Goal: Book appointment/travel/reservation

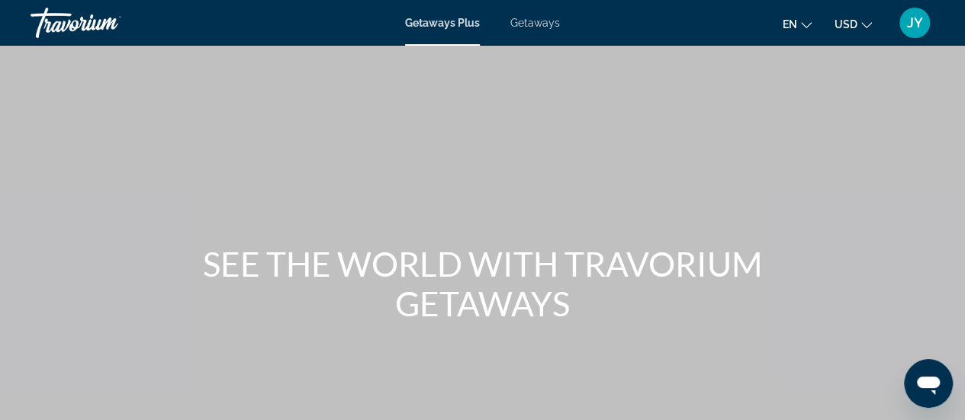
click at [531, 21] on span "Getaways" at bounding box center [535, 23] width 50 height 12
click at [0, 0] on div at bounding box center [0, 0] width 0 height 0
click at [256, 132] on div "Main content" at bounding box center [482, 228] width 965 height 457
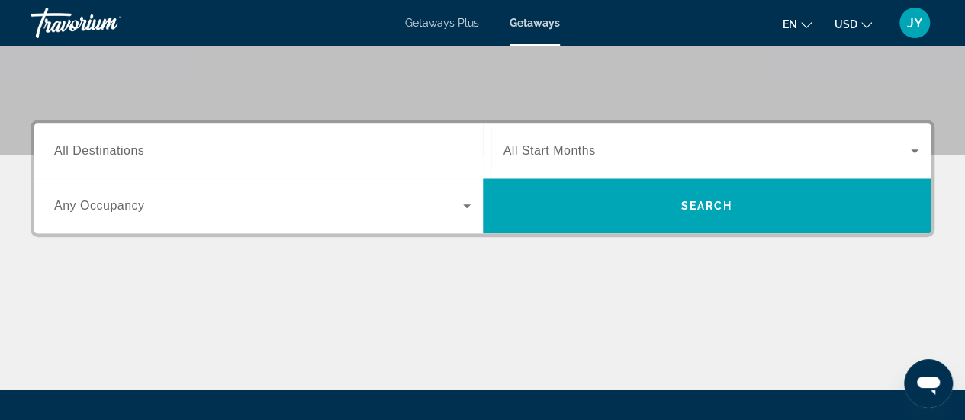
scroll to position [305, 0]
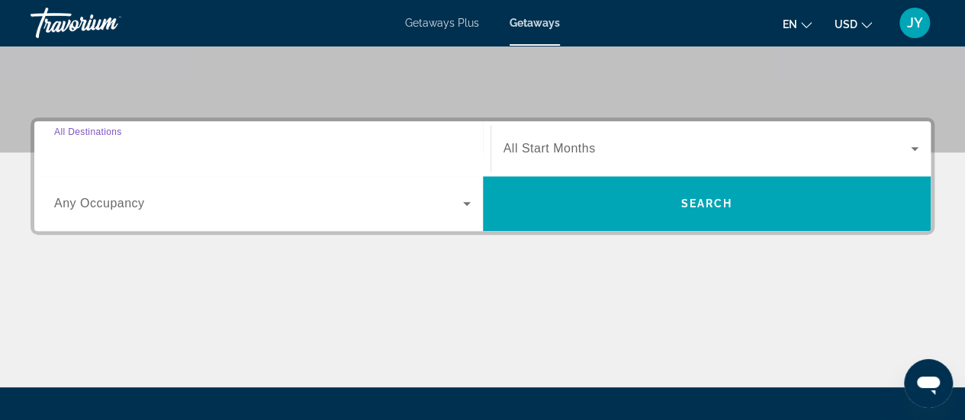
click at [215, 147] on input "Destination All Destinations" at bounding box center [262, 149] width 416 height 18
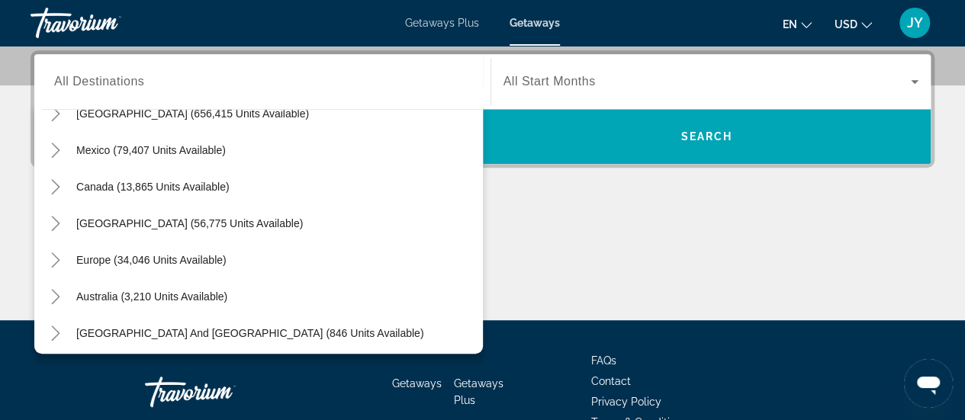
scroll to position [53, 0]
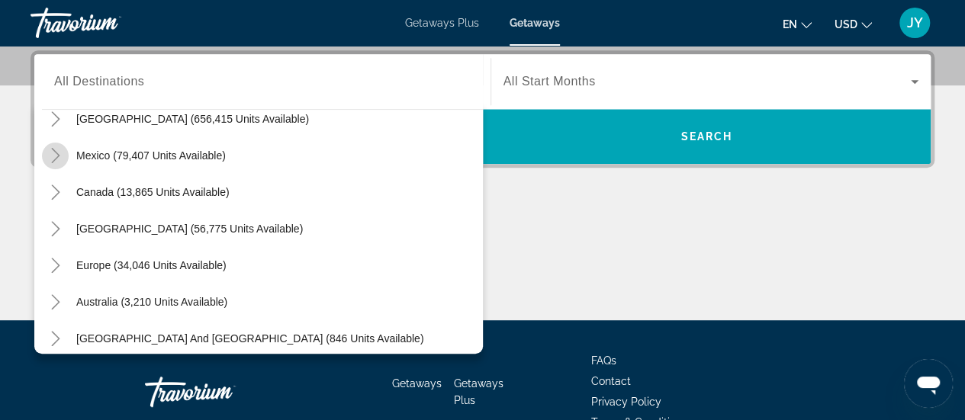
click at [55, 155] on icon "Toggle Mexico (79,407 units available)" at bounding box center [55, 155] width 15 height 15
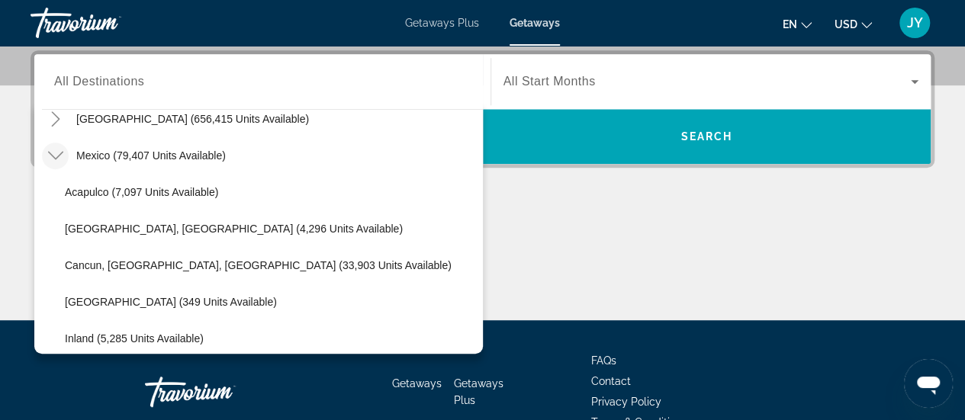
scroll to position [81, 0]
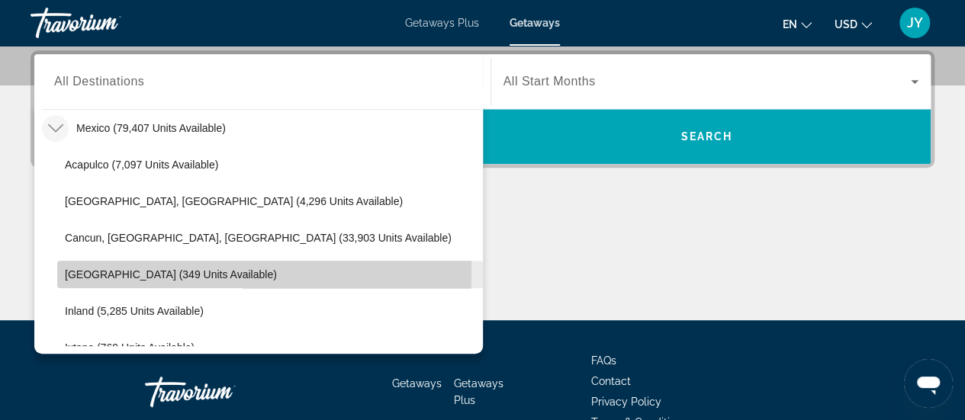
click at [66, 271] on span "[GEOGRAPHIC_DATA] (349 units available)" at bounding box center [171, 274] width 212 height 12
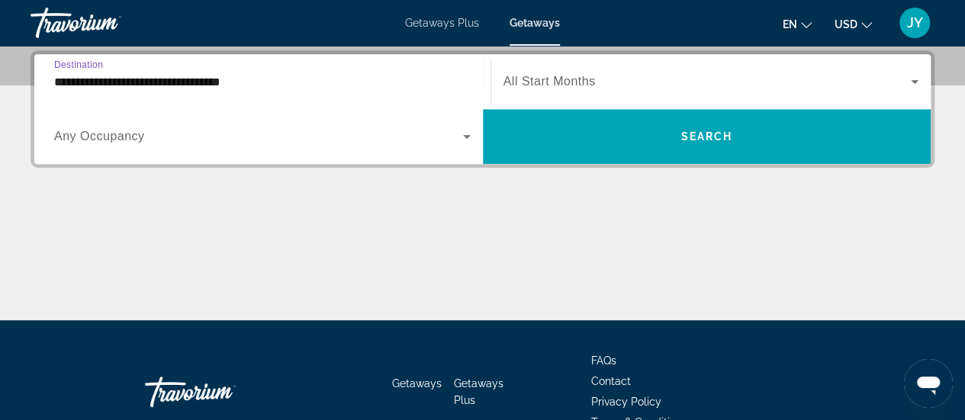
click at [72, 81] on input "**********" at bounding box center [262, 82] width 416 height 18
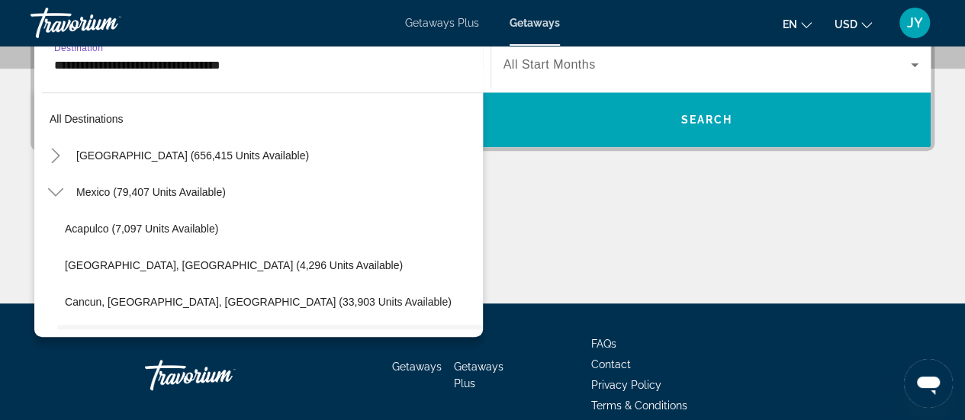
scroll to position [127, 0]
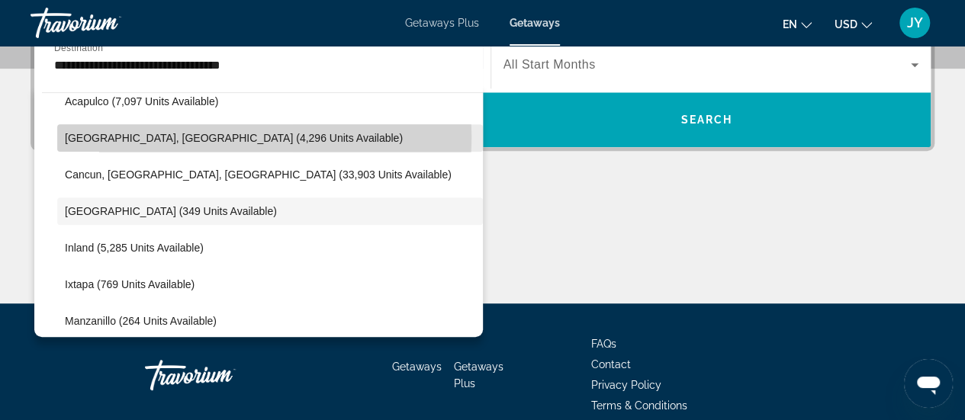
click at [91, 135] on span "[GEOGRAPHIC_DATA], [GEOGRAPHIC_DATA] (4,296 units available)" at bounding box center [234, 138] width 338 height 12
type input "**********"
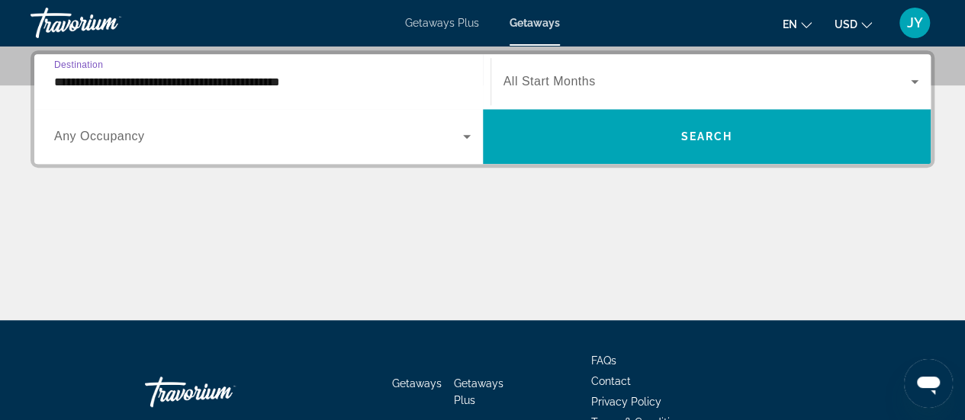
click at [910, 80] on icon "Search widget" at bounding box center [914, 82] width 8 height 4
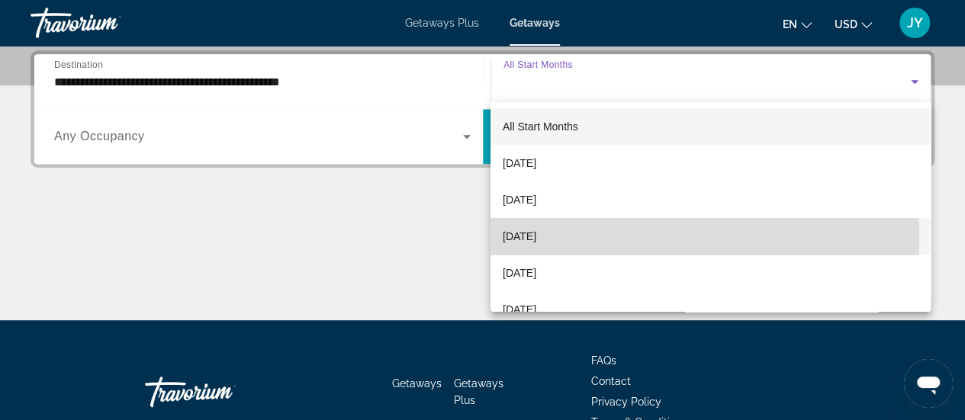
click at [536, 237] on span "[DATE]" at bounding box center [519, 236] width 34 height 18
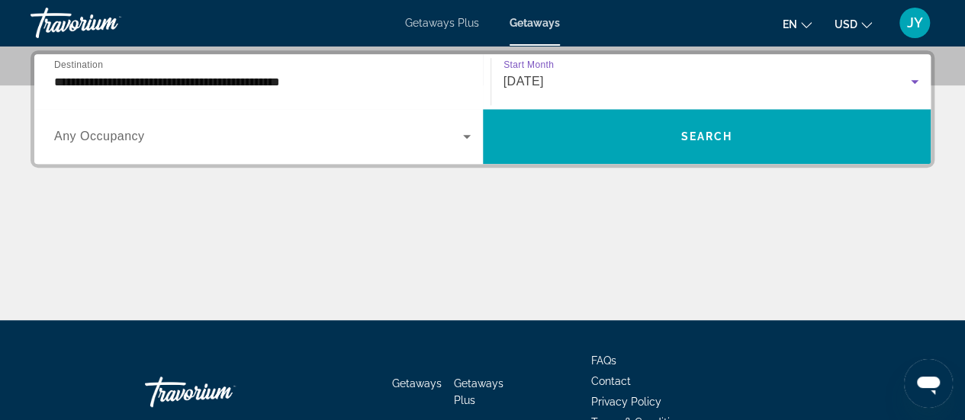
click at [465, 133] on icon "Search widget" at bounding box center [466, 136] width 18 height 18
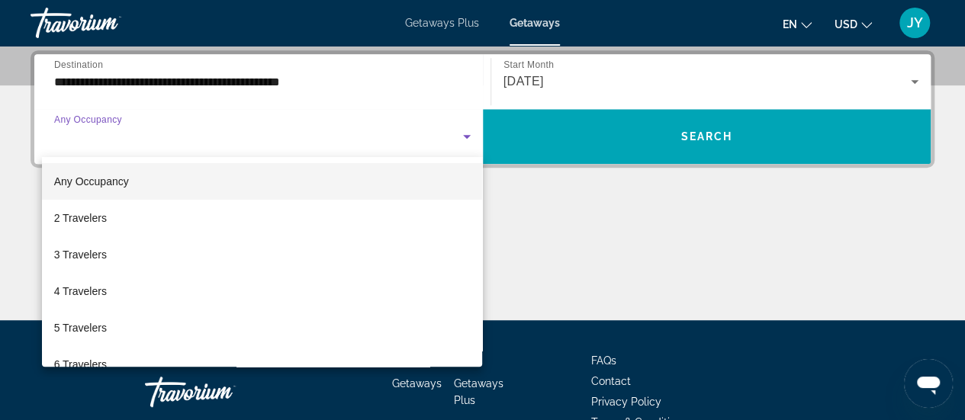
click at [465, 133] on div at bounding box center [482, 210] width 965 height 420
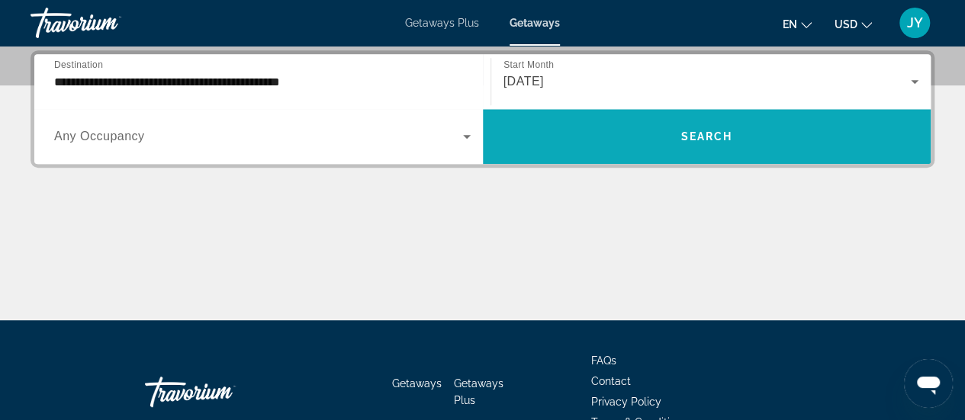
click at [709, 133] on span "Search" at bounding box center [706, 136] width 52 height 12
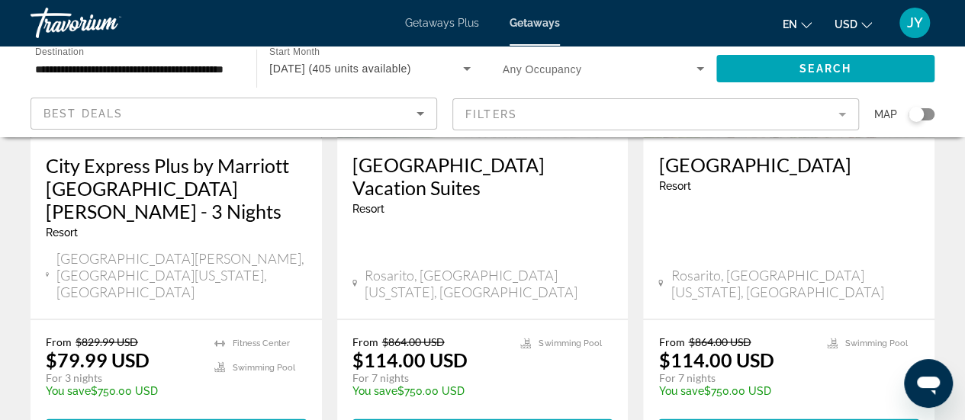
scroll to position [1433, 0]
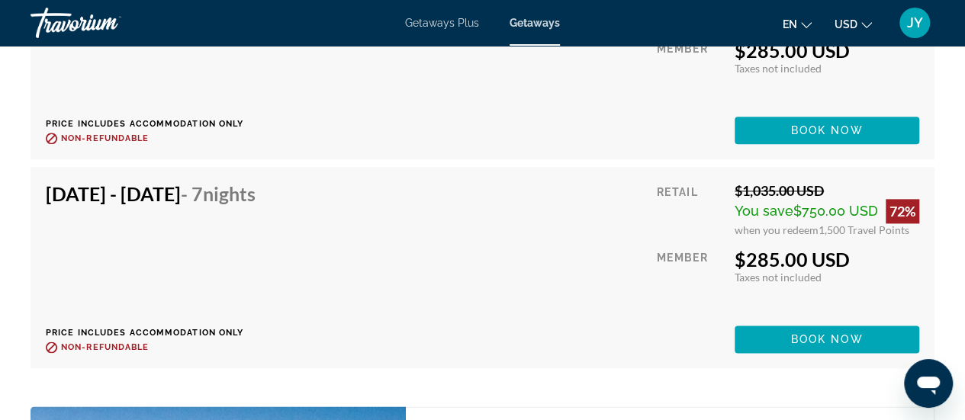
scroll to position [3751, 0]
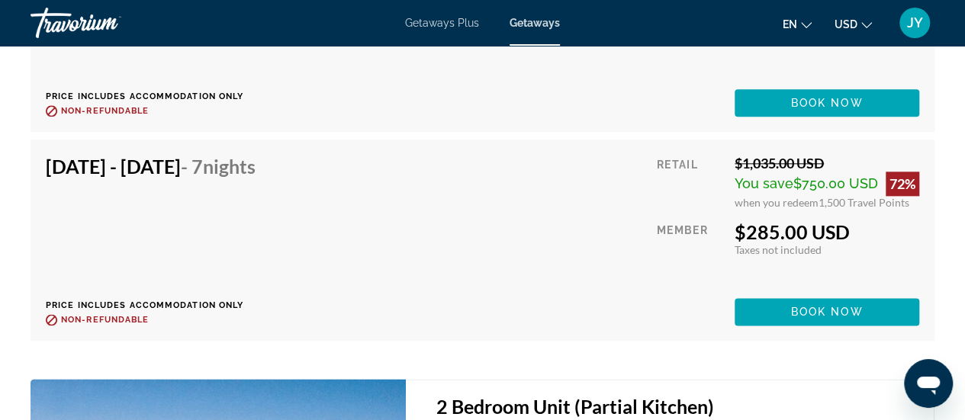
drag, startPoint x: 884, startPoint y: 205, endPoint x: 929, endPoint y: 241, distance: 57.5
click at [929, 241] on div "[DATE] - [DATE] - 7 Nights Price includes accommodation only Refundable until :…" at bounding box center [482, 240] width 904 height 201
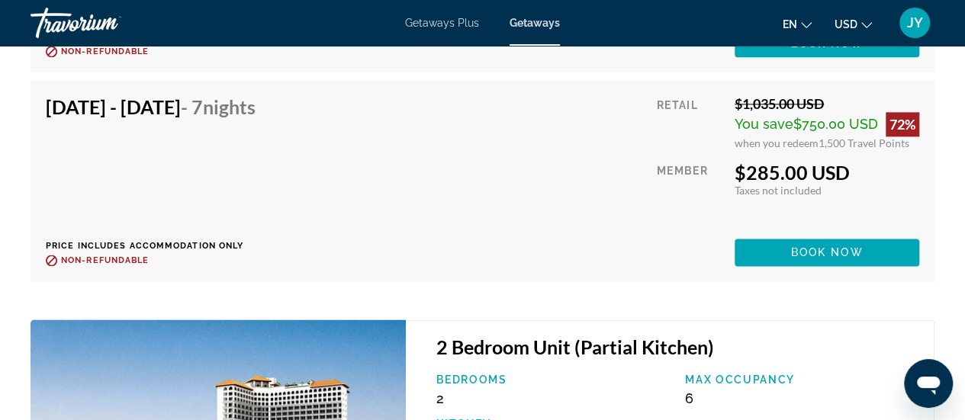
scroll to position [3812, 0]
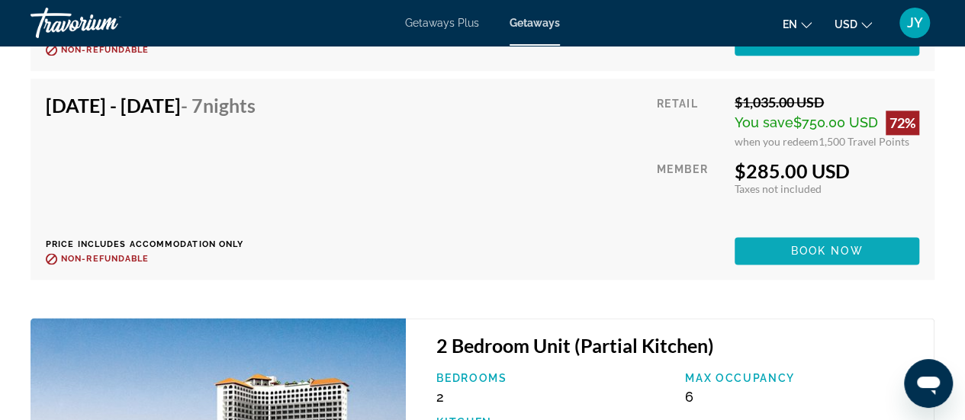
click at [814, 245] on span "Book now" at bounding box center [827, 251] width 72 height 12
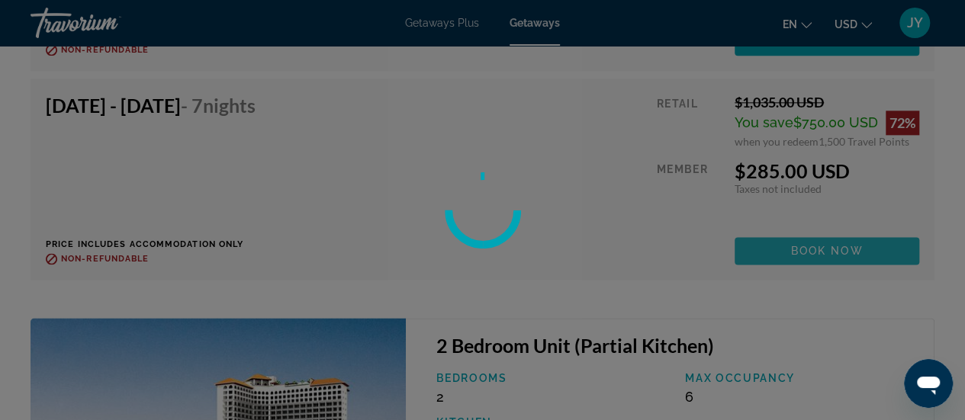
click at [814, 238] on div at bounding box center [482, 210] width 965 height 420
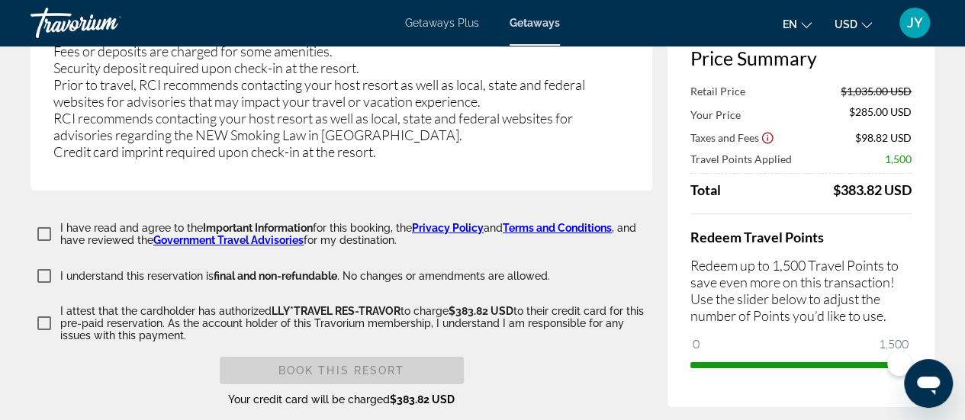
scroll to position [2836, 0]
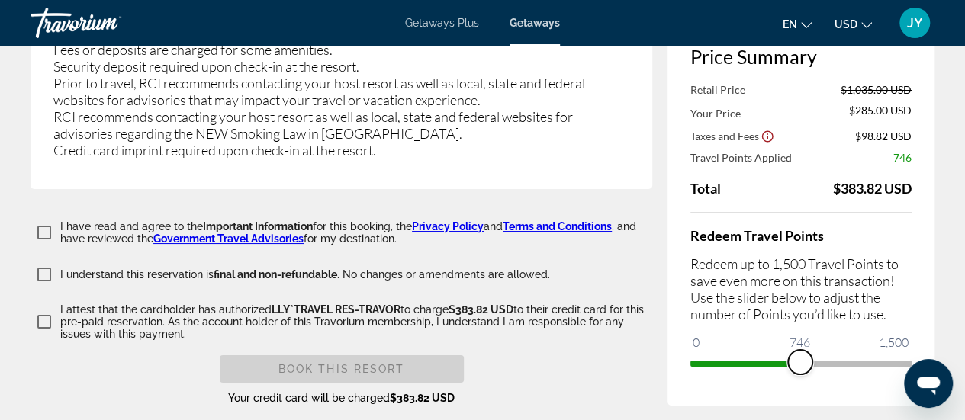
drag, startPoint x: 900, startPoint y: 280, endPoint x: 801, endPoint y: 300, distance: 101.2
click at [801, 300] on div "Price Summary Retail Price $1,035.00 USD Your Price $285.00 USD Taxes and Fees …" at bounding box center [800, 209] width 267 height 391
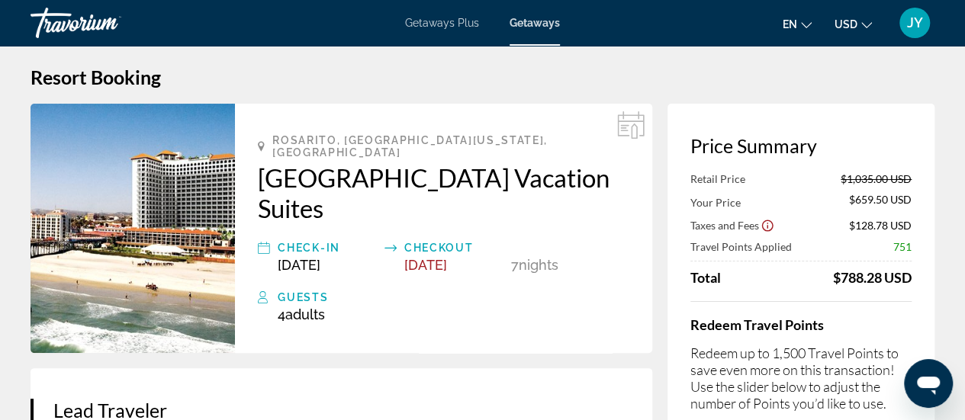
scroll to position [0, 0]
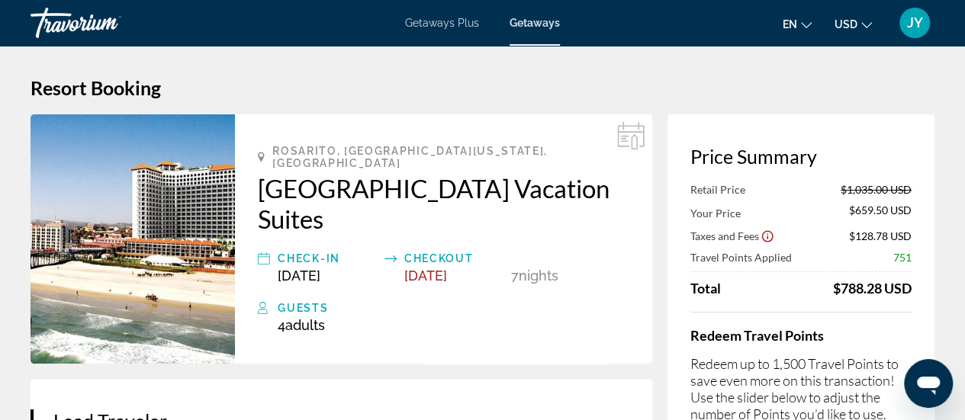
click at [186, 18] on div "Getaways Plus Getaways en English Español Français Italiano Português русский U…" at bounding box center [482, 23] width 965 height 40
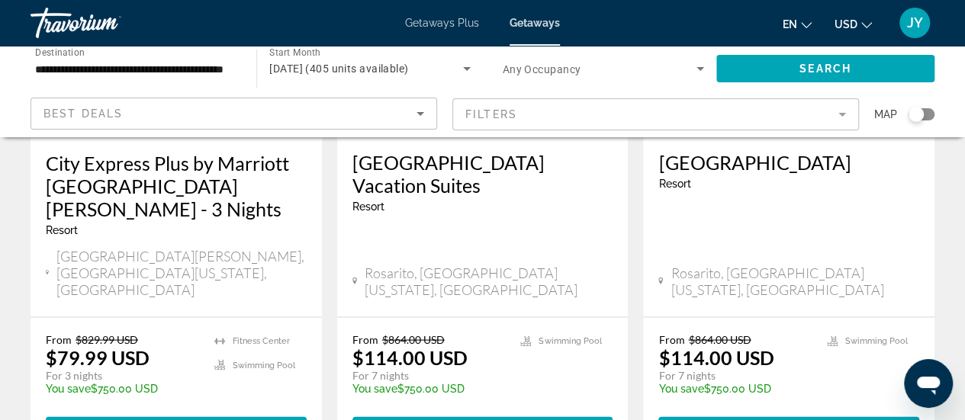
scroll to position [1464, 0]
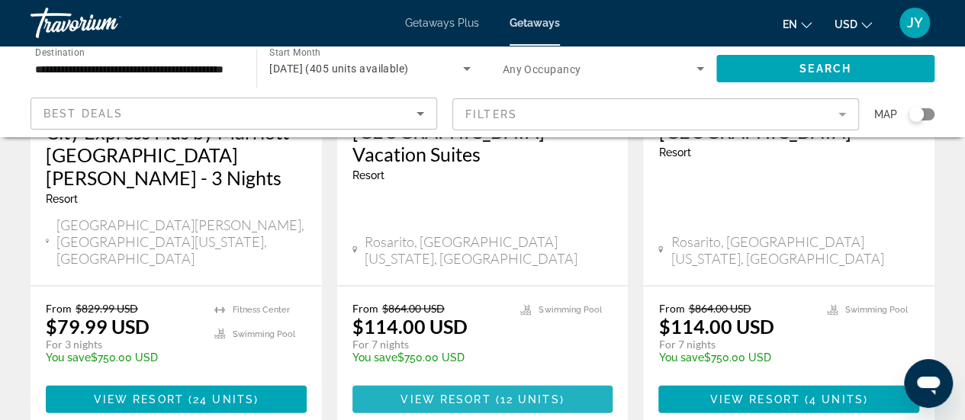
click at [464, 393] on span "View Resort" at bounding box center [445, 399] width 90 height 12
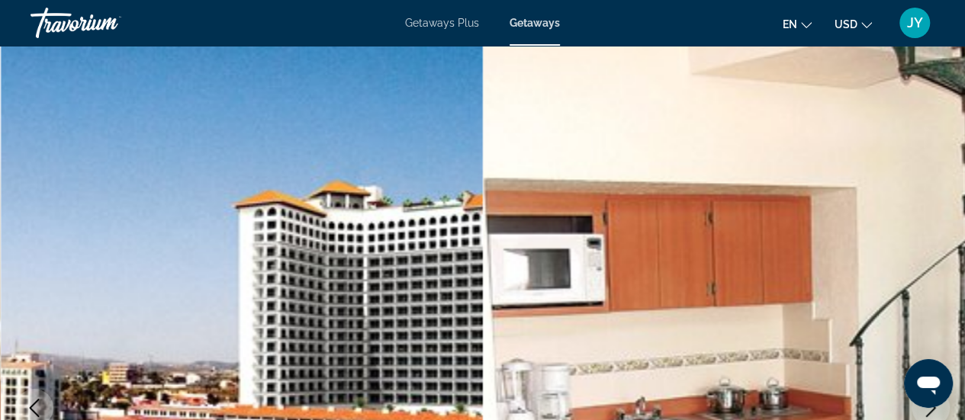
click at [427, 24] on span "Getaways Plus" at bounding box center [442, 23] width 74 height 12
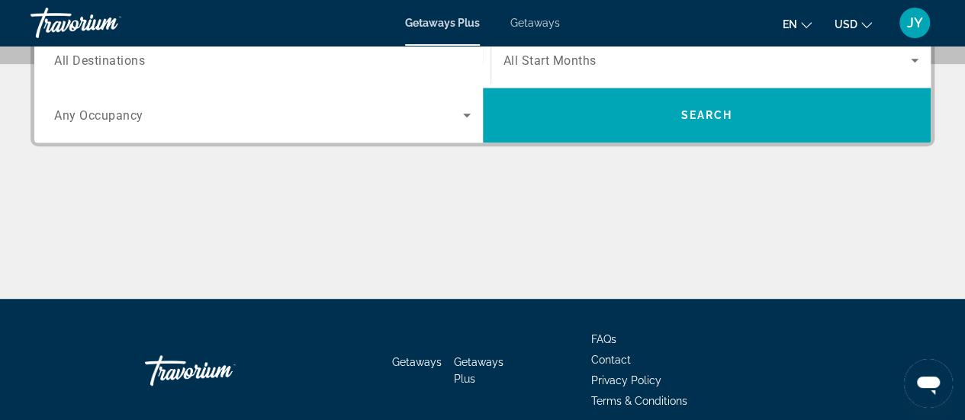
scroll to position [396, 0]
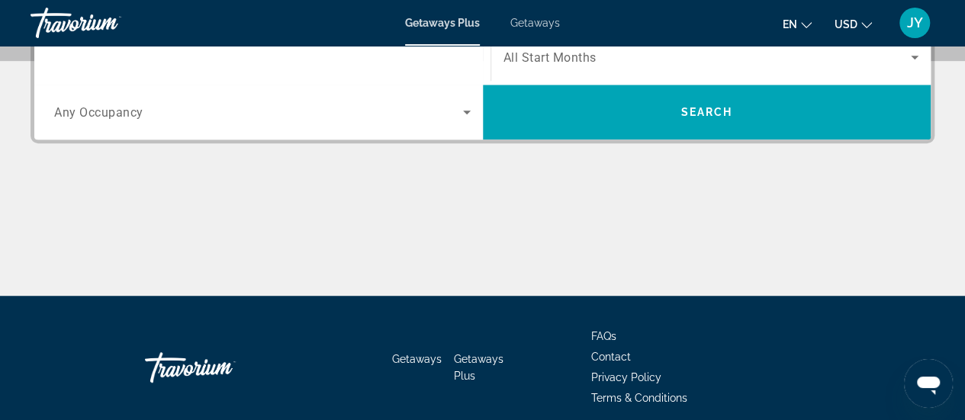
click at [186, 66] on input "Destination All Destinations" at bounding box center [262, 58] width 416 height 18
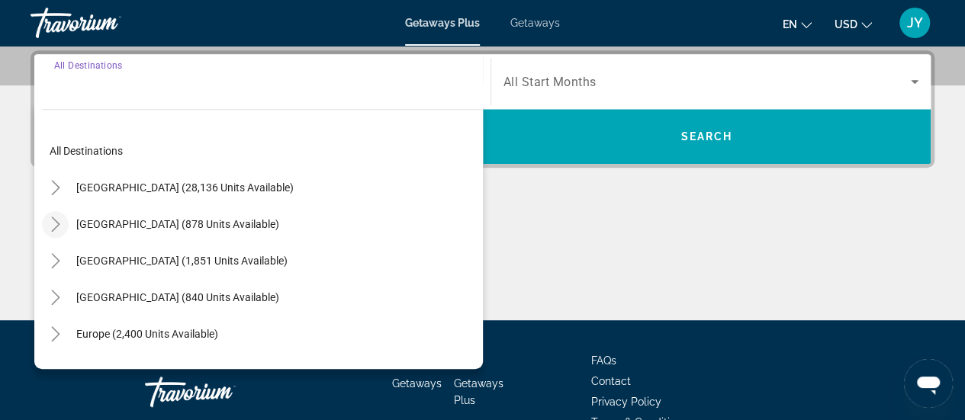
click at [55, 220] on icon "Toggle Mexico (878 units available)" at bounding box center [55, 224] width 8 height 15
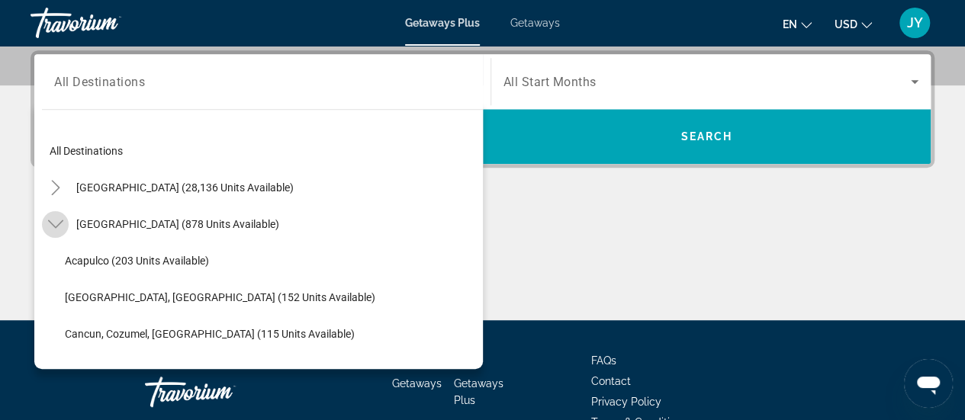
scroll to position [81, 0]
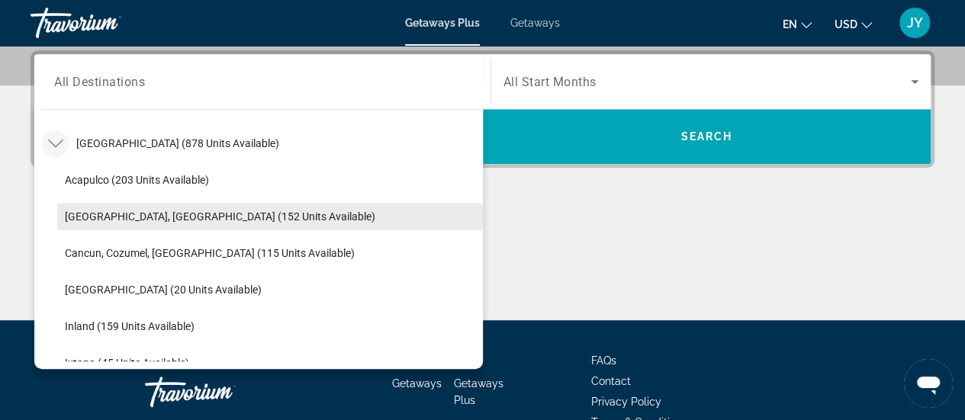
click at [93, 217] on span "[GEOGRAPHIC_DATA], [GEOGRAPHIC_DATA] (152 units available)" at bounding box center [220, 216] width 310 height 12
type input "**********"
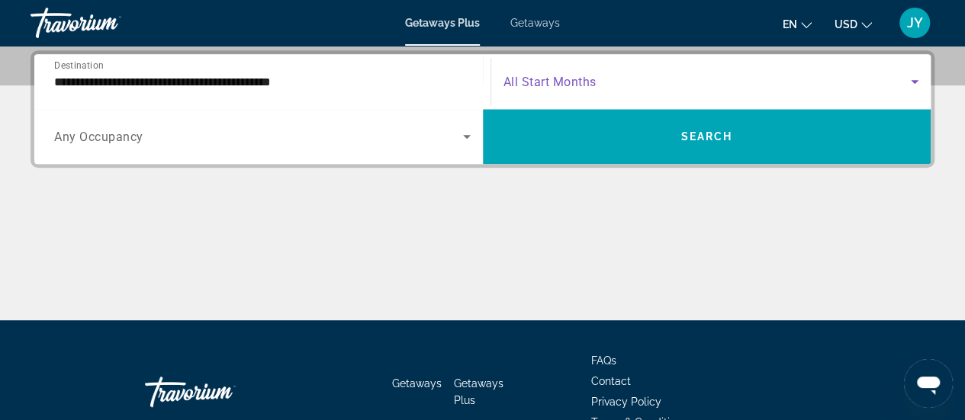
click at [621, 81] on span "Search widget" at bounding box center [707, 81] width 408 height 18
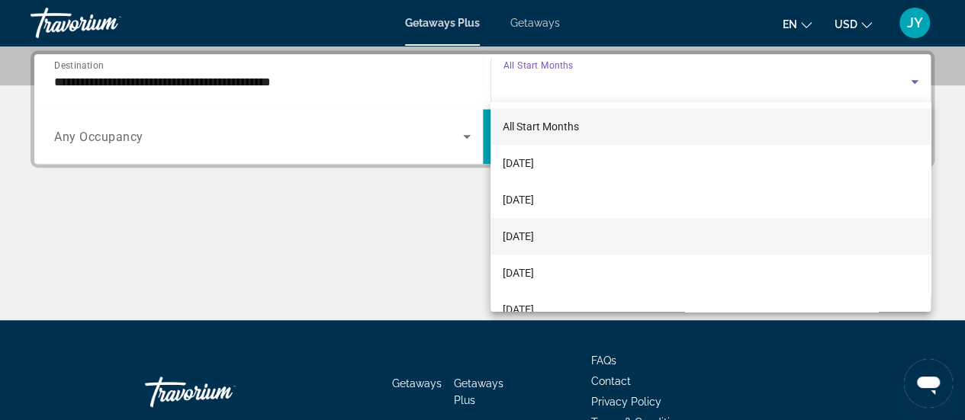
click at [534, 242] on span "[DATE]" at bounding box center [517, 236] width 31 height 18
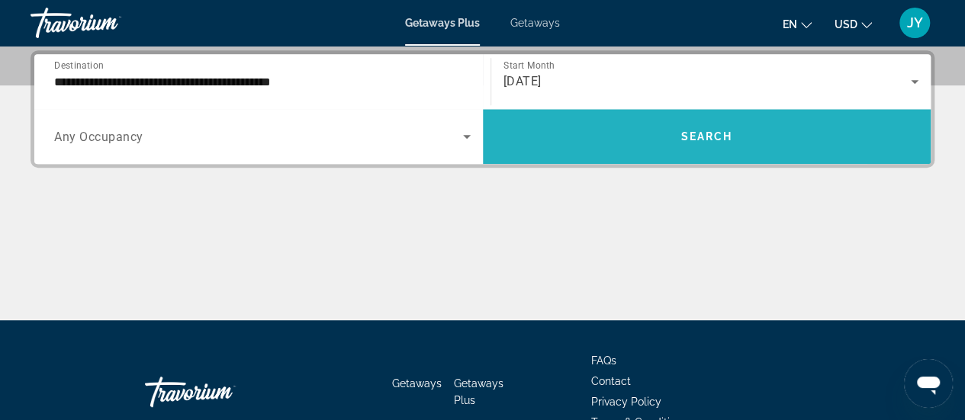
click at [705, 138] on span "Search" at bounding box center [706, 136] width 52 height 12
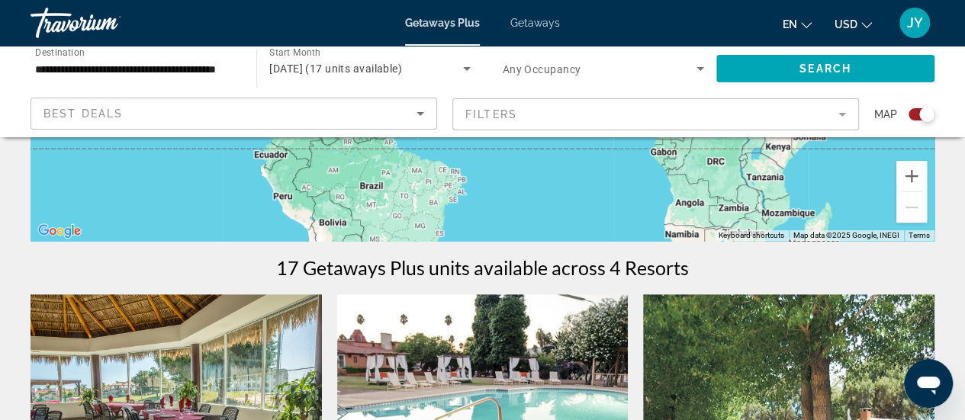
scroll to position [274, 0]
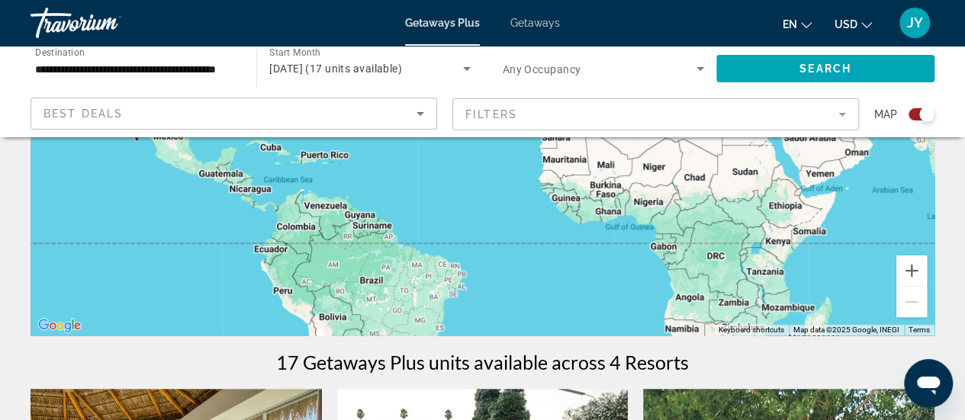
click at [464, 69] on icon "Search widget" at bounding box center [466, 68] width 18 height 18
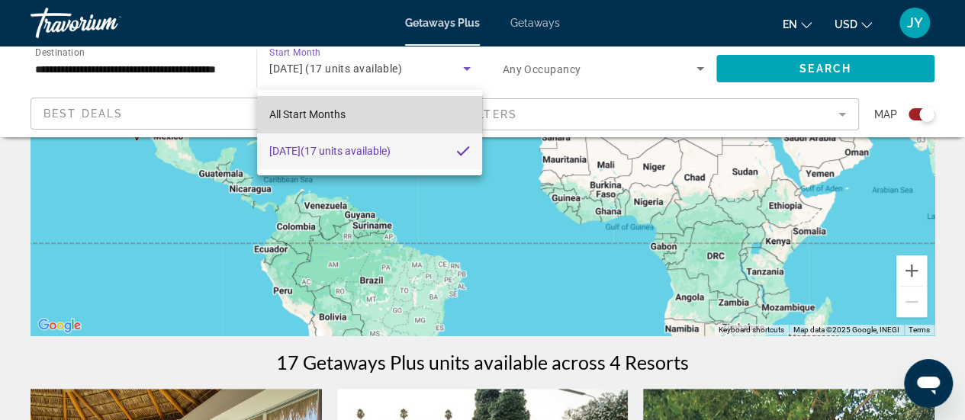
click at [395, 108] on mat-option "All Start Months" at bounding box center [370, 114] width 226 height 37
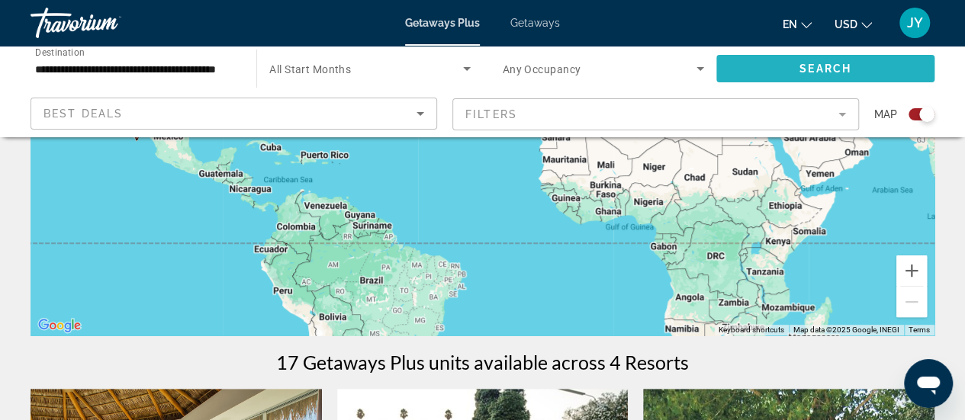
click at [805, 63] on span "Search" at bounding box center [825, 69] width 52 height 12
